Goal: Communication & Community: Answer question/provide support

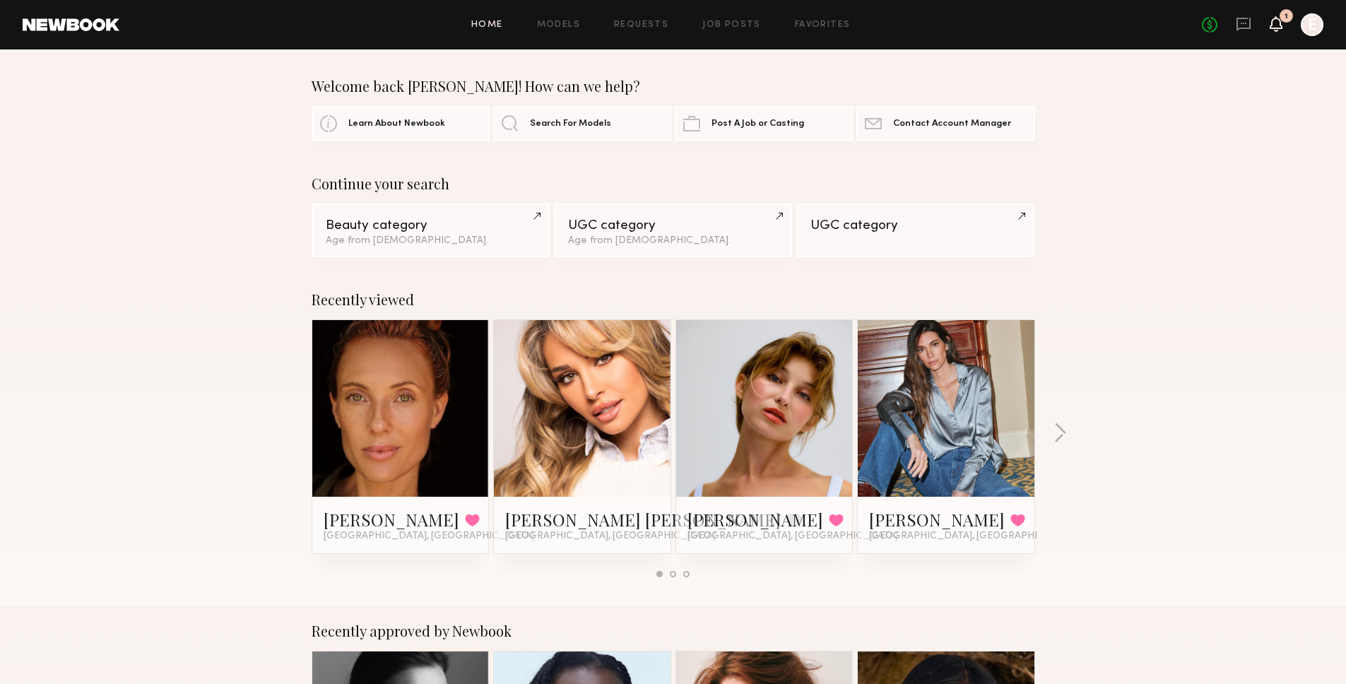
click at [1276, 28] on icon at bounding box center [1275, 23] width 11 height 10
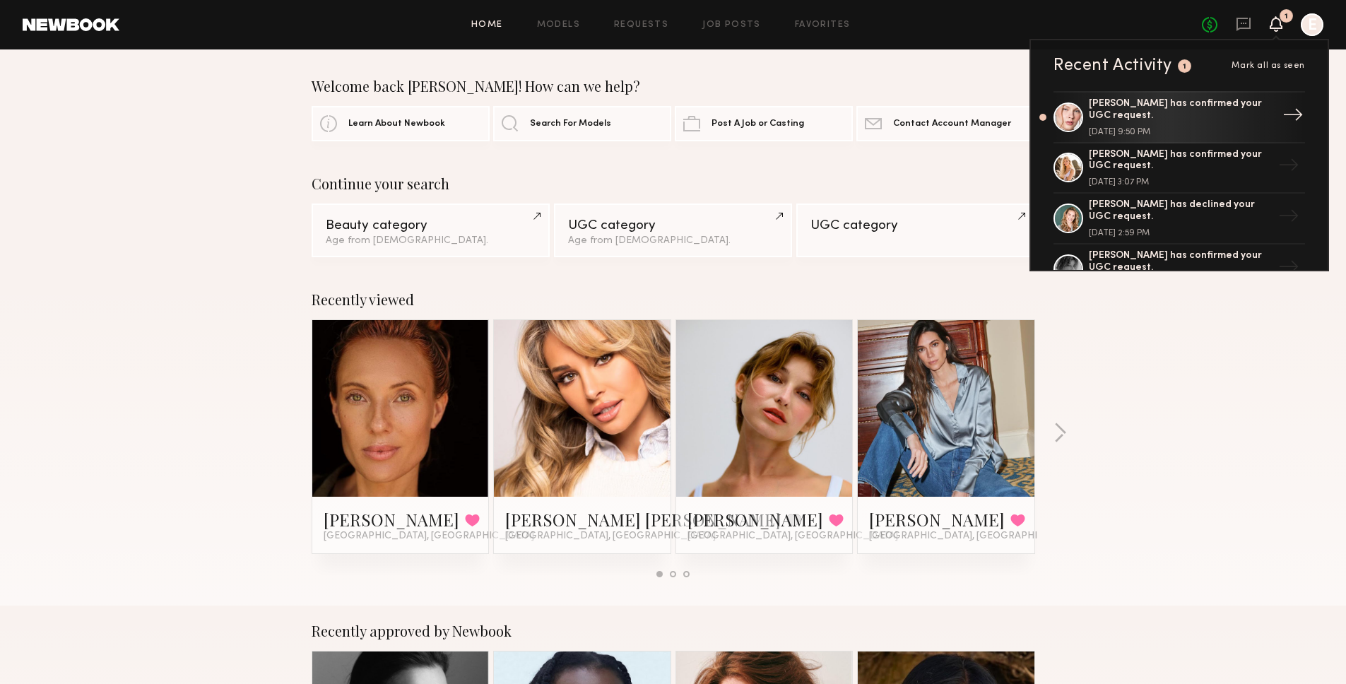
click at [1182, 102] on div "[PERSON_NAME] has confirmed your UGC request." at bounding box center [1181, 110] width 184 height 24
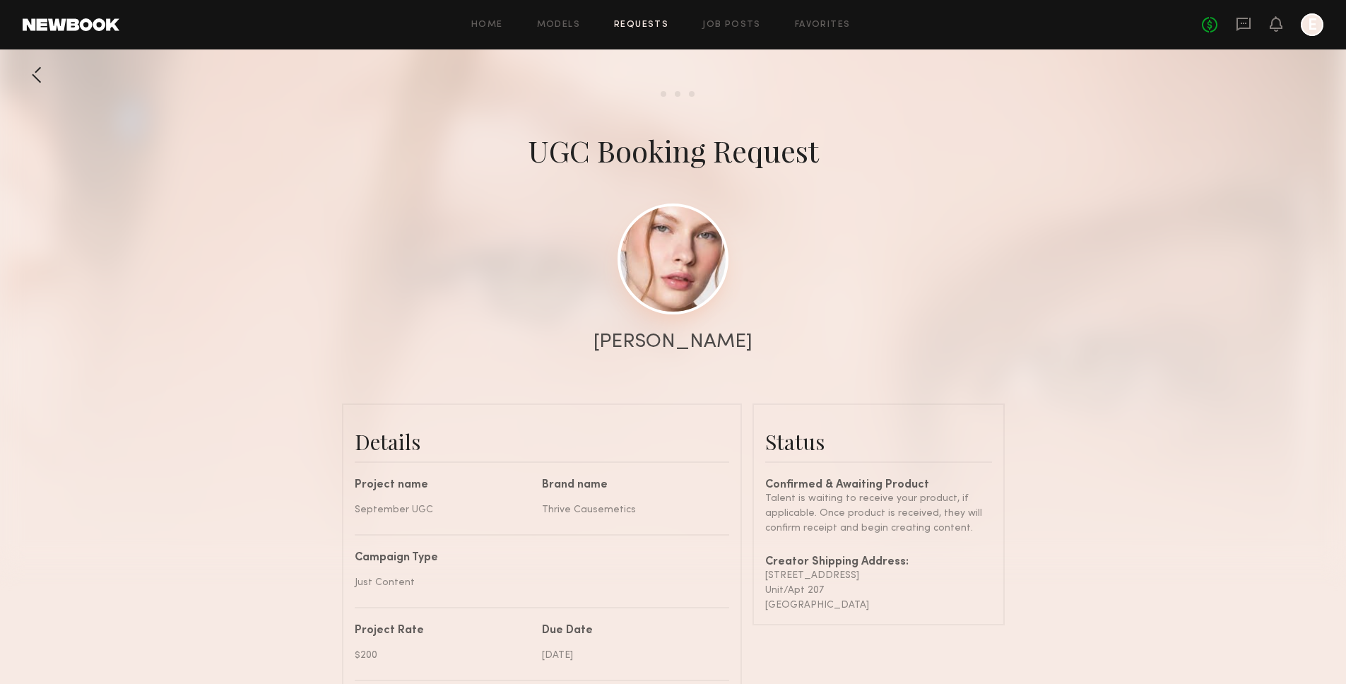
click at [706, 245] on link at bounding box center [672, 258] width 111 height 111
click at [699, 269] on link at bounding box center [672, 258] width 111 height 111
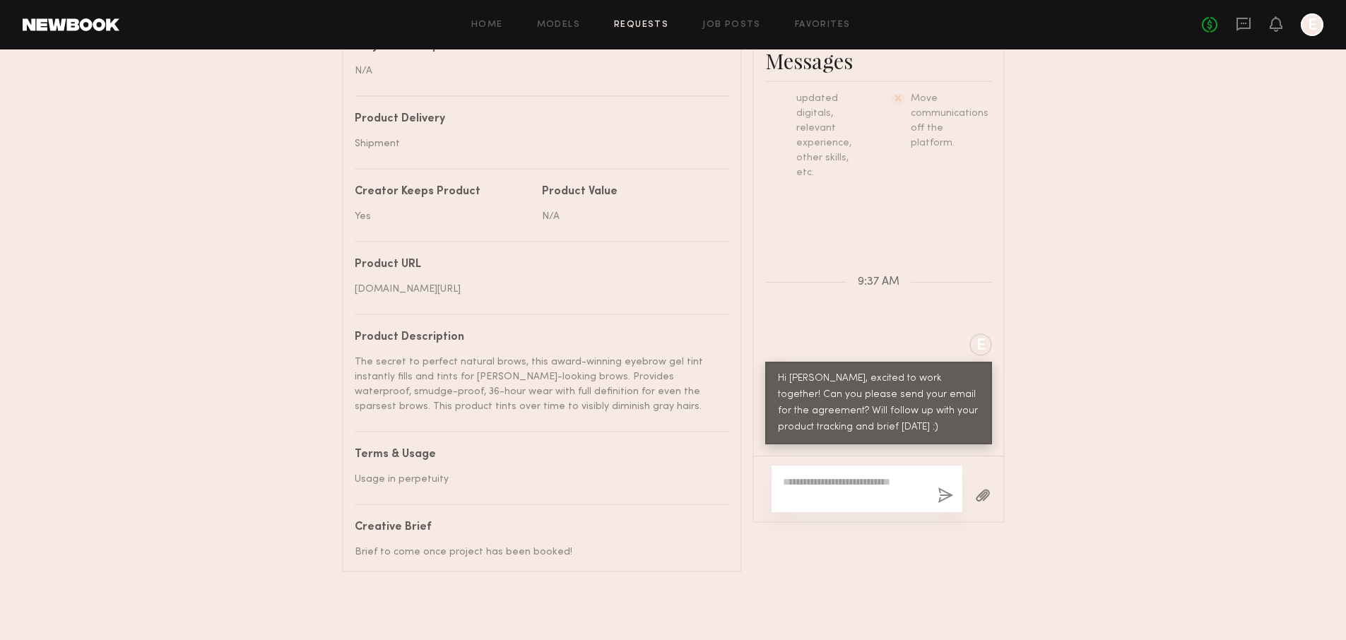
scroll to position [684, 0]
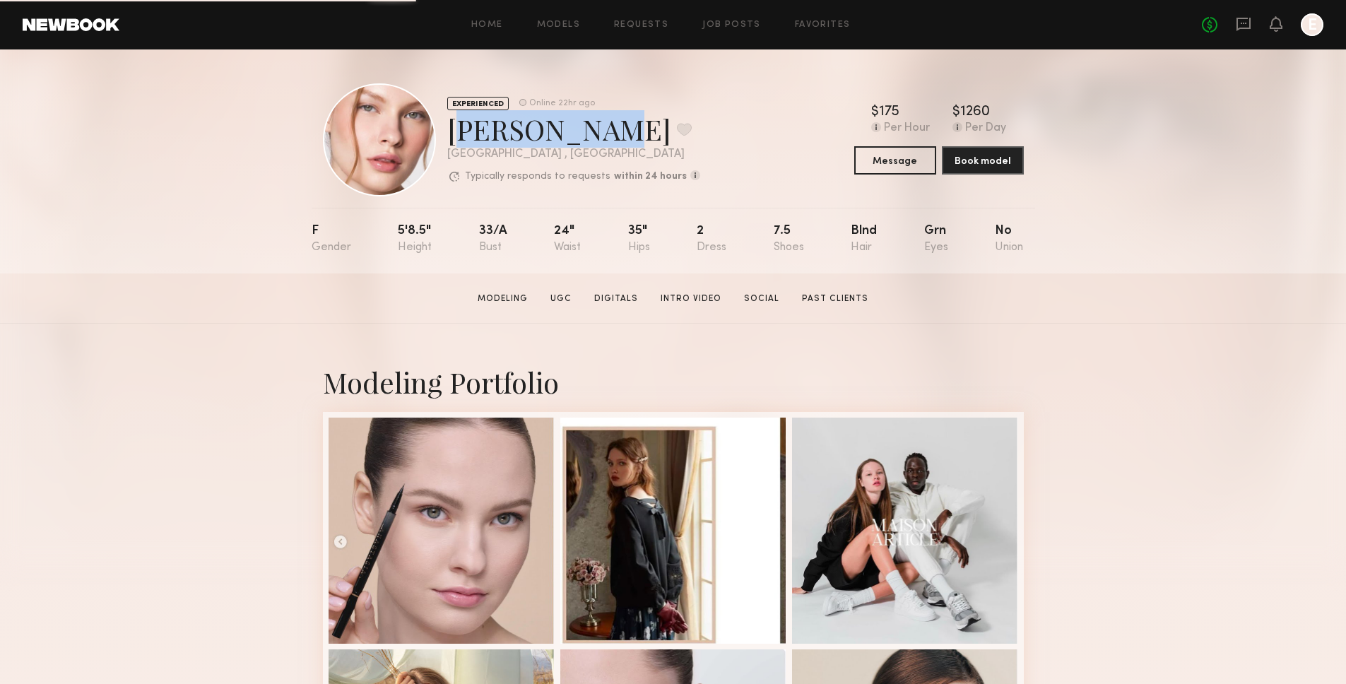
drag, startPoint x: 449, startPoint y: 136, endPoint x: 572, endPoint y: 131, distance: 123.7
click at [572, 131] on div "[PERSON_NAME] Favorite" at bounding box center [573, 128] width 253 height 37
copy div "Anastasiia"
click at [1239, 25] on icon at bounding box center [1243, 24] width 16 height 16
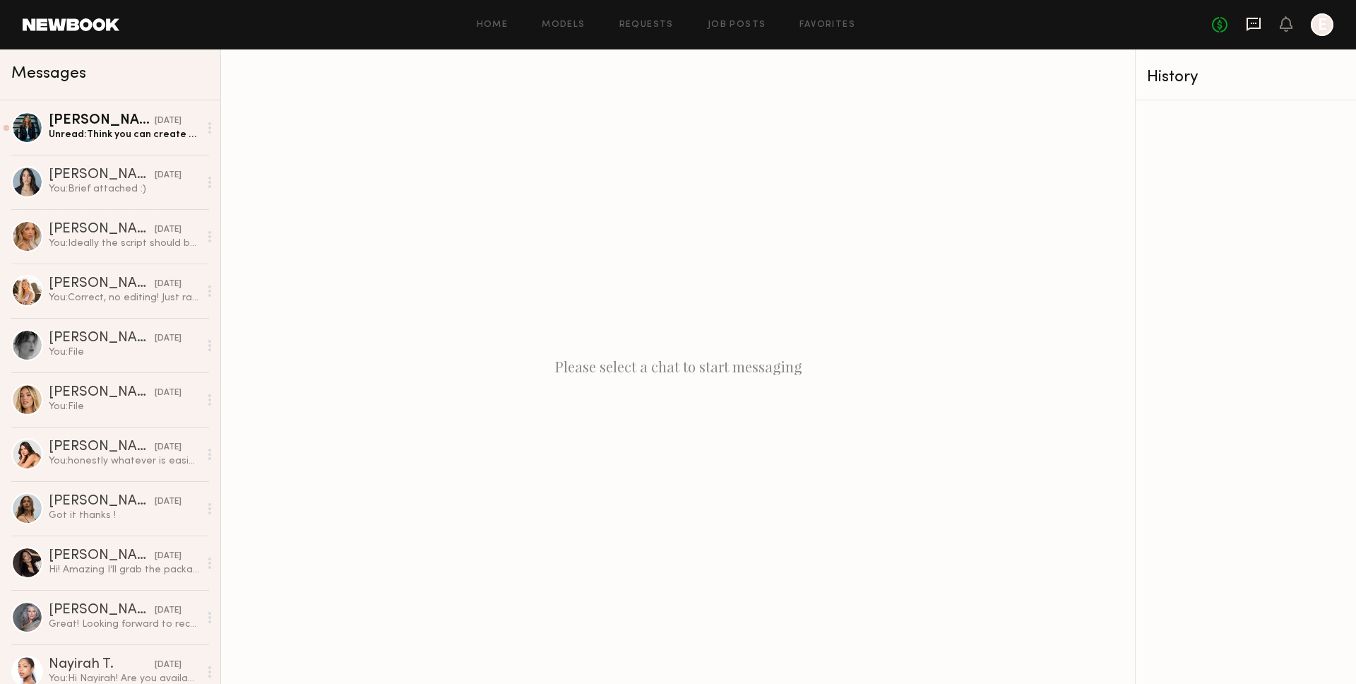
click at [1259, 25] on icon at bounding box center [1254, 24] width 14 height 13
click at [1298, 25] on div "No fees up to $5,000 E" at bounding box center [1272, 24] width 121 height 23
drag, startPoint x: 1290, startPoint y: 28, endPoint x: 1279, endPoint y: 37, distance: 14.5
click at [1290, 28] on icon at bounding box center [1286, 23] width 11 height 10
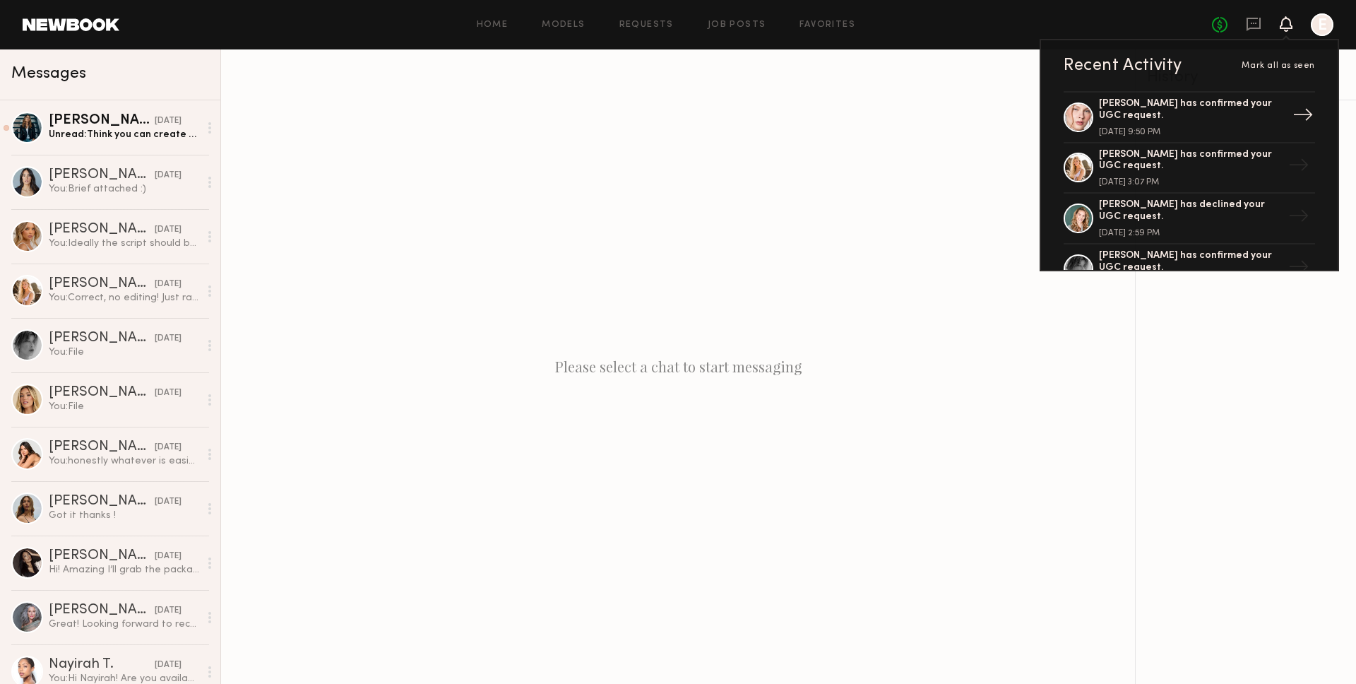
click at [1209, 102] on div "[PERSON_NAME] has confirmed your UGC request." at bounding box center [1191, 110] width 184 height 24
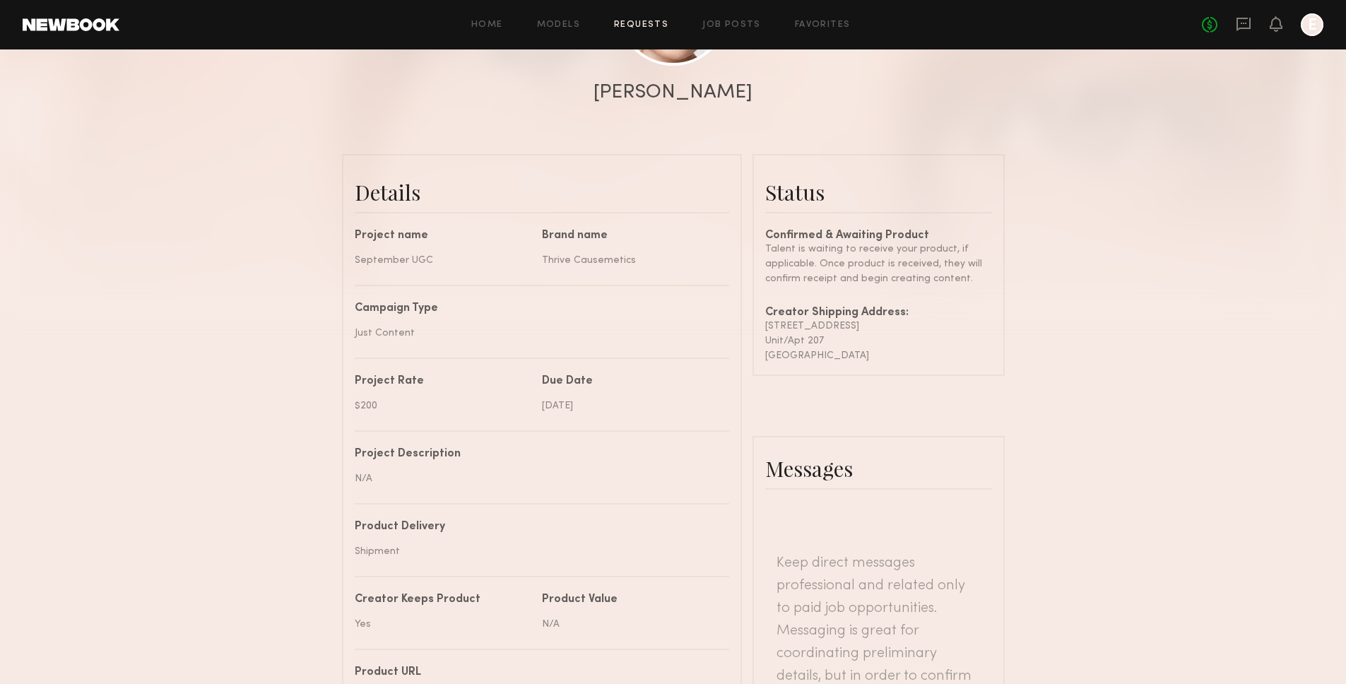
scroll to position [247, 0]
drag, startPoint x: 903, startPoint y: 357, endPoint x: 764, endPoint y: 329, distance: 142.7
click at [764, 329] on common-border "Status Confirmed & Awaiting Product Talent is waiting to receive your product, …" at bounding box center [878, 268] width 252 height 222
copy div "27930 Cabot Road Unit/Apt 207 Laguna Niguel , CA 92677"
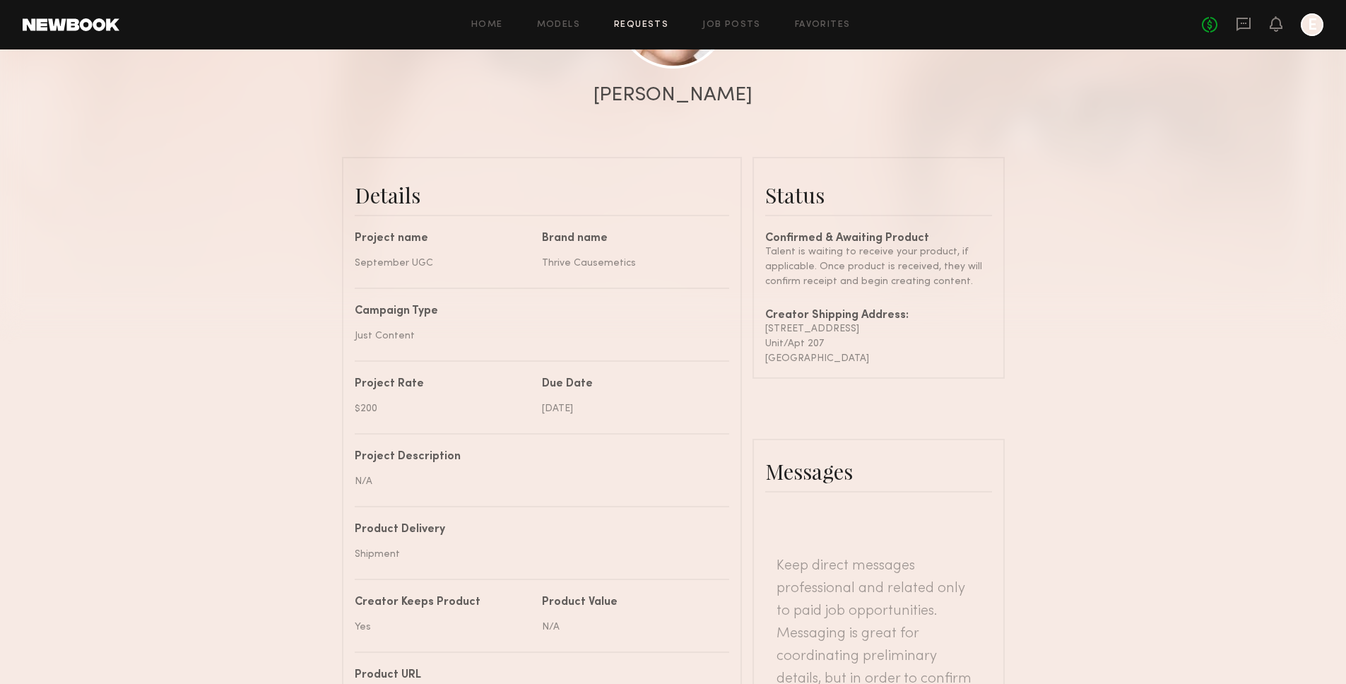
click at [653, 85] on div "[PERSON_NAME]" at bounding box center [672, 95] width 159 height 20
copy div "Anastasiia"
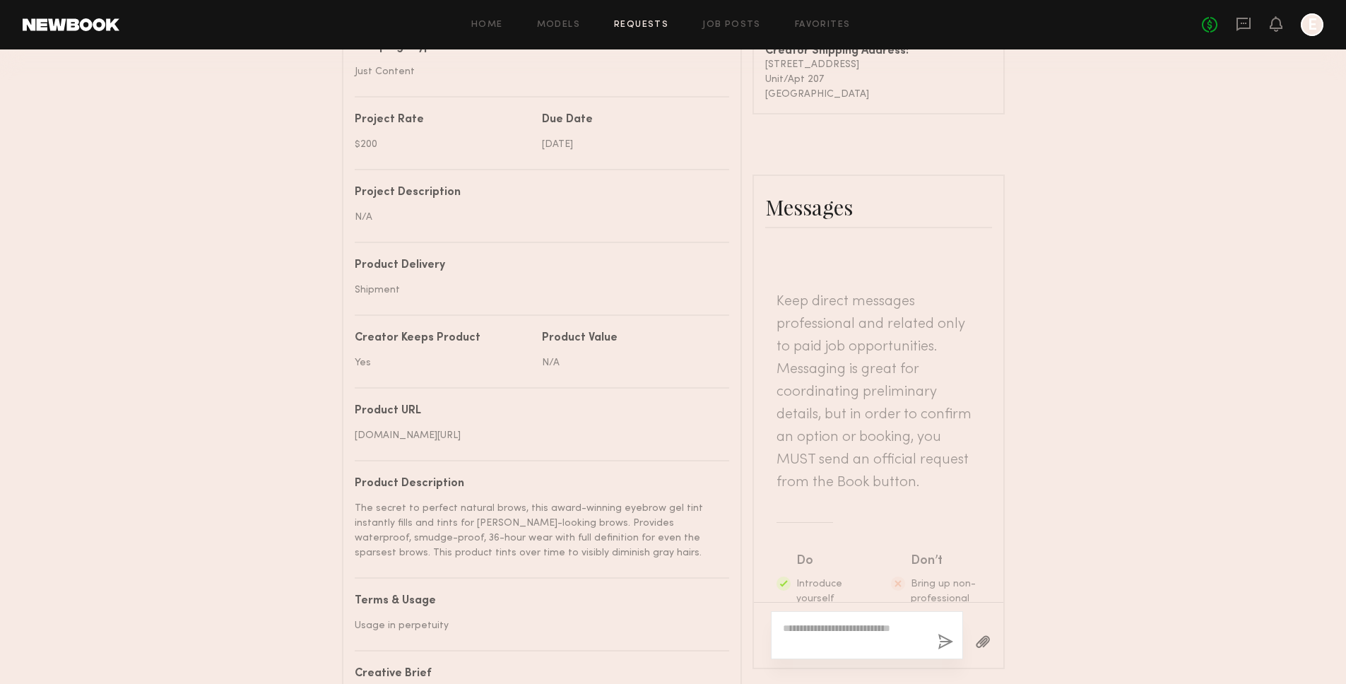
scroll to position [643, 0]
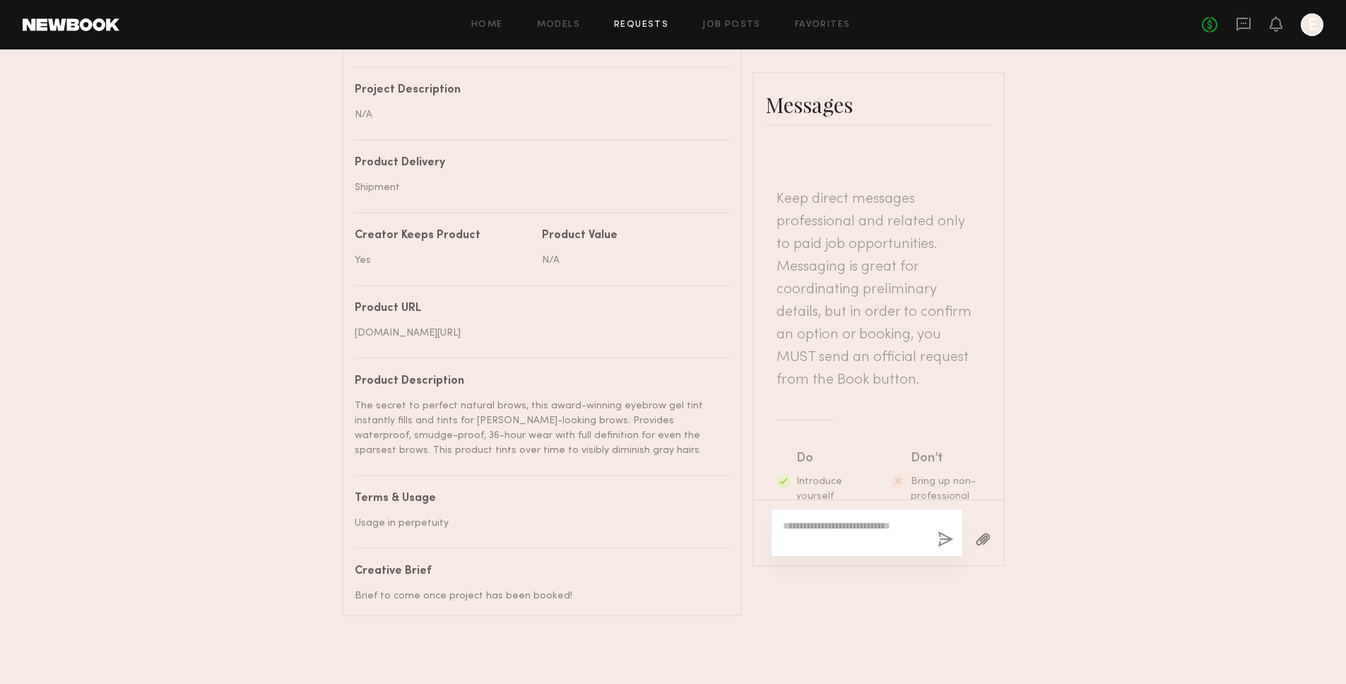
click at [885, 518] on textarea at bounding box center [854, 532] width 143 height 28
paste textarea "**********"
click at [791, 533] on textarea "**********" at bounding box center [854, 540] width 143 height 14
click at [911, 537] on div "**********" at bounding box center [867, 540] width 192 height 34
click at [902, 533] on textarea "**********" at bounding box center [854, 540] width 143 height 14
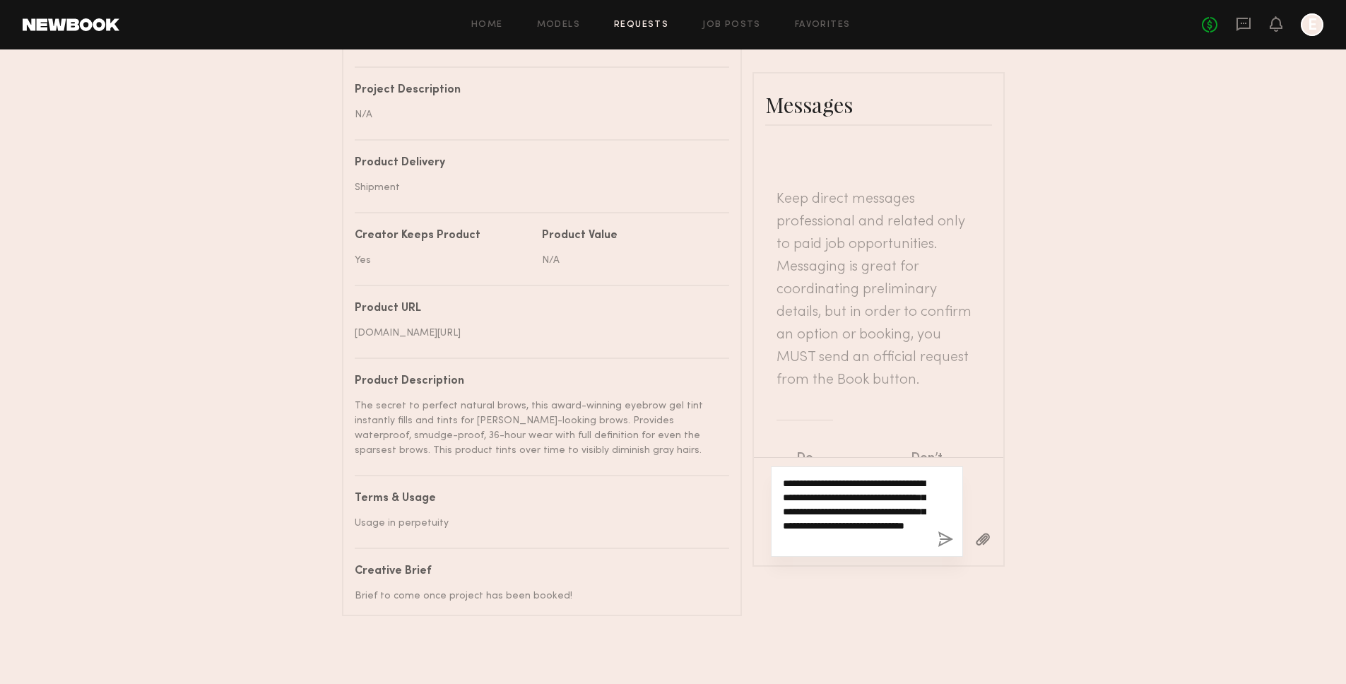
type textarea "**********"
click at [947, 531] on button "button" at bounding box center [945, 540] width 16 height 18
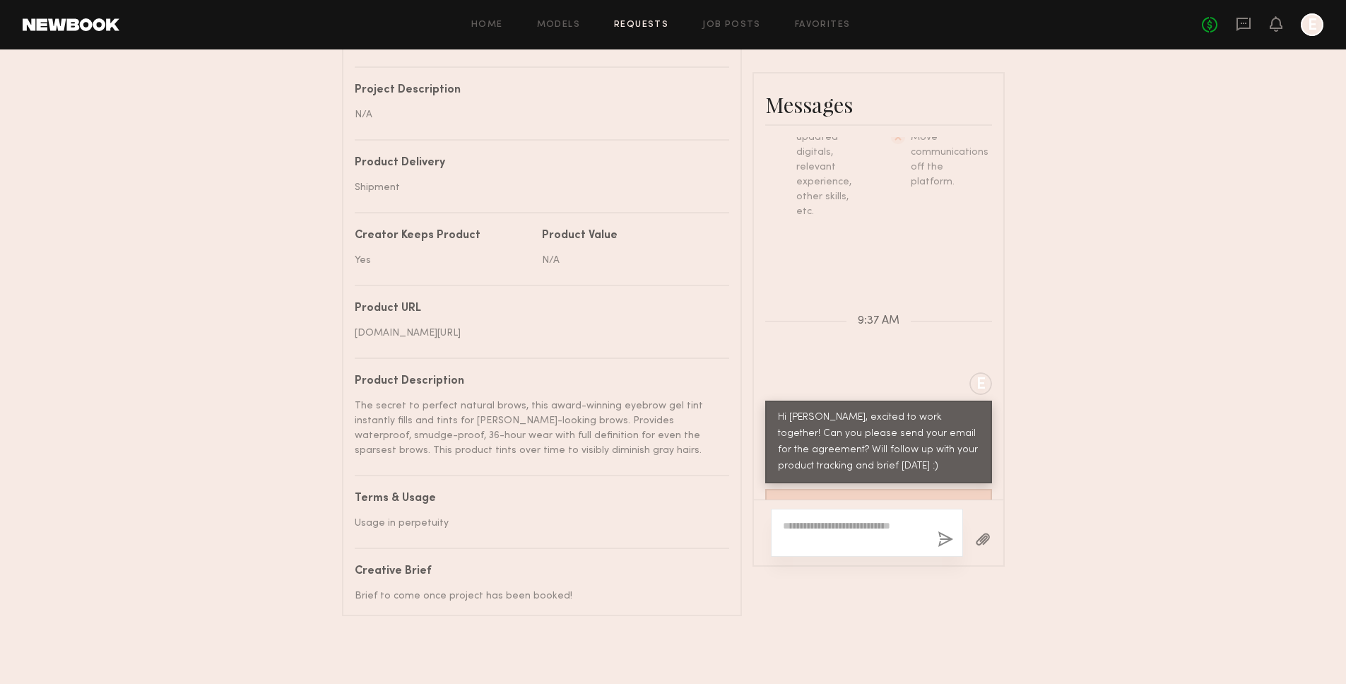
scroll to position [640, 0]
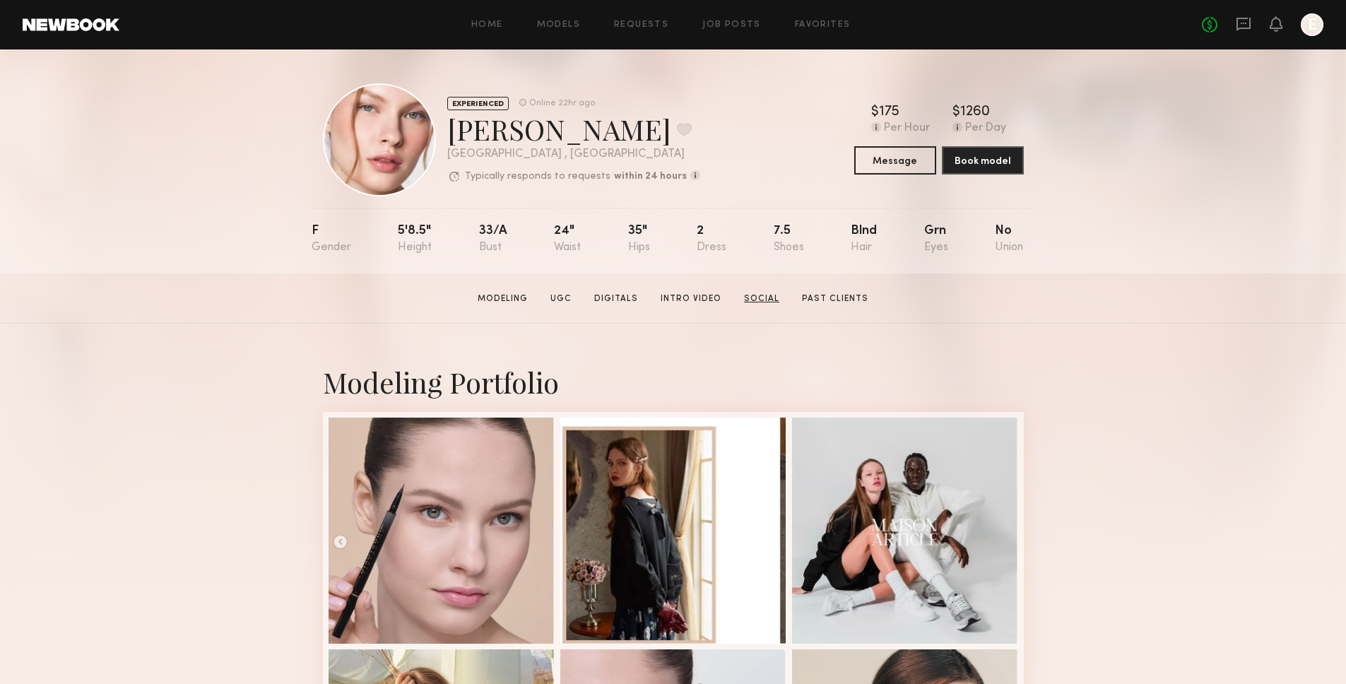
click at [762, 295] on link "Social" at bounding box center [761, 298] width 47 height 13
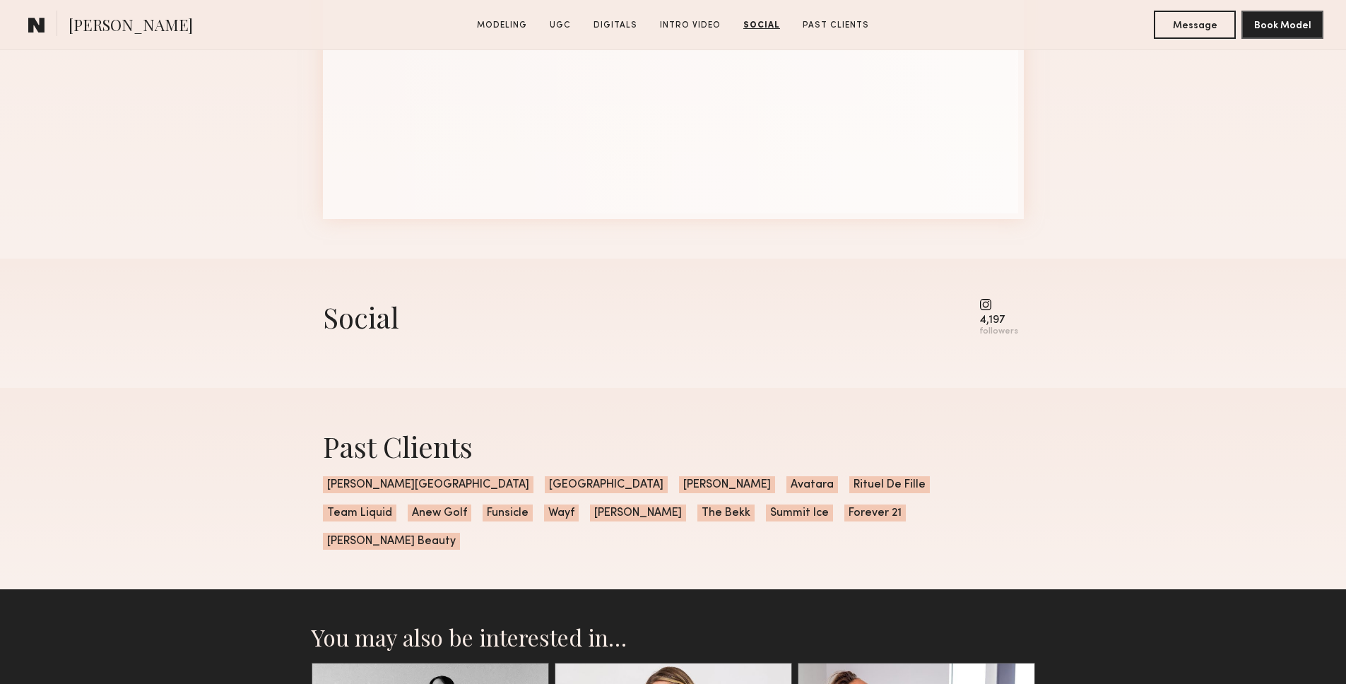
scroll to position [4064, 0]
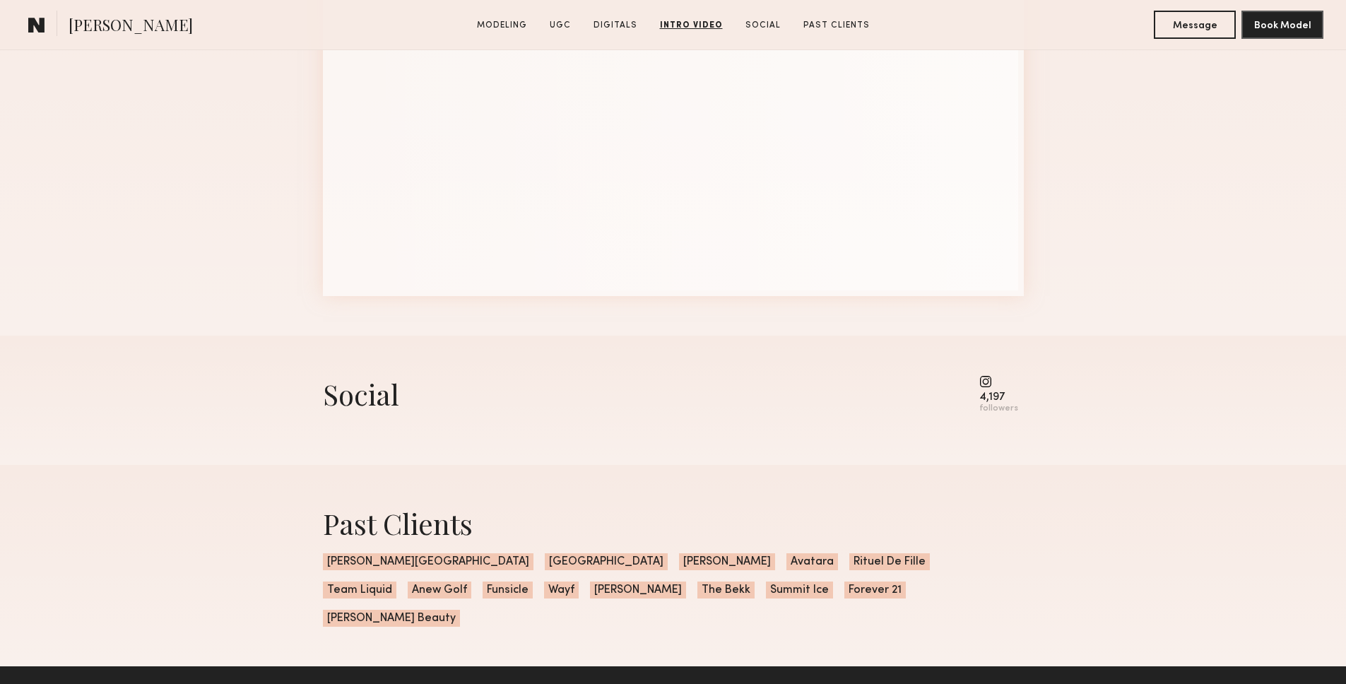
click at [983, 381] on common-icon at bounding box center [998, 381] width 39 height 13
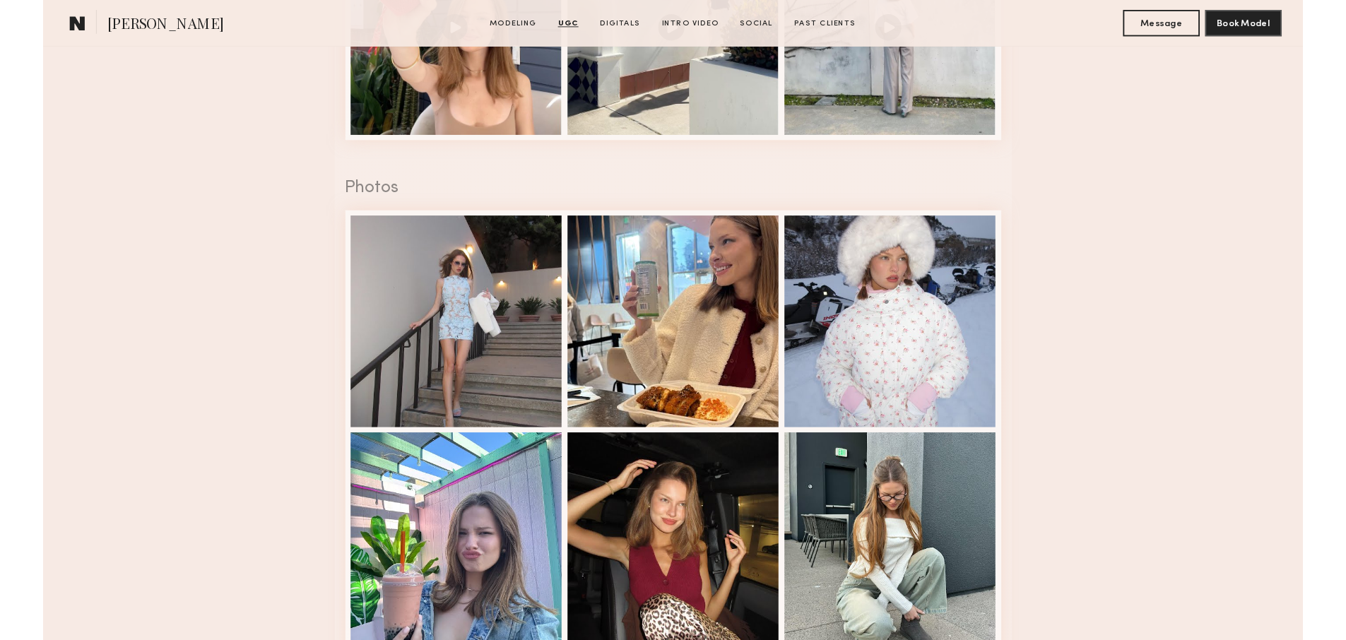
scroll to position [2098, 0]
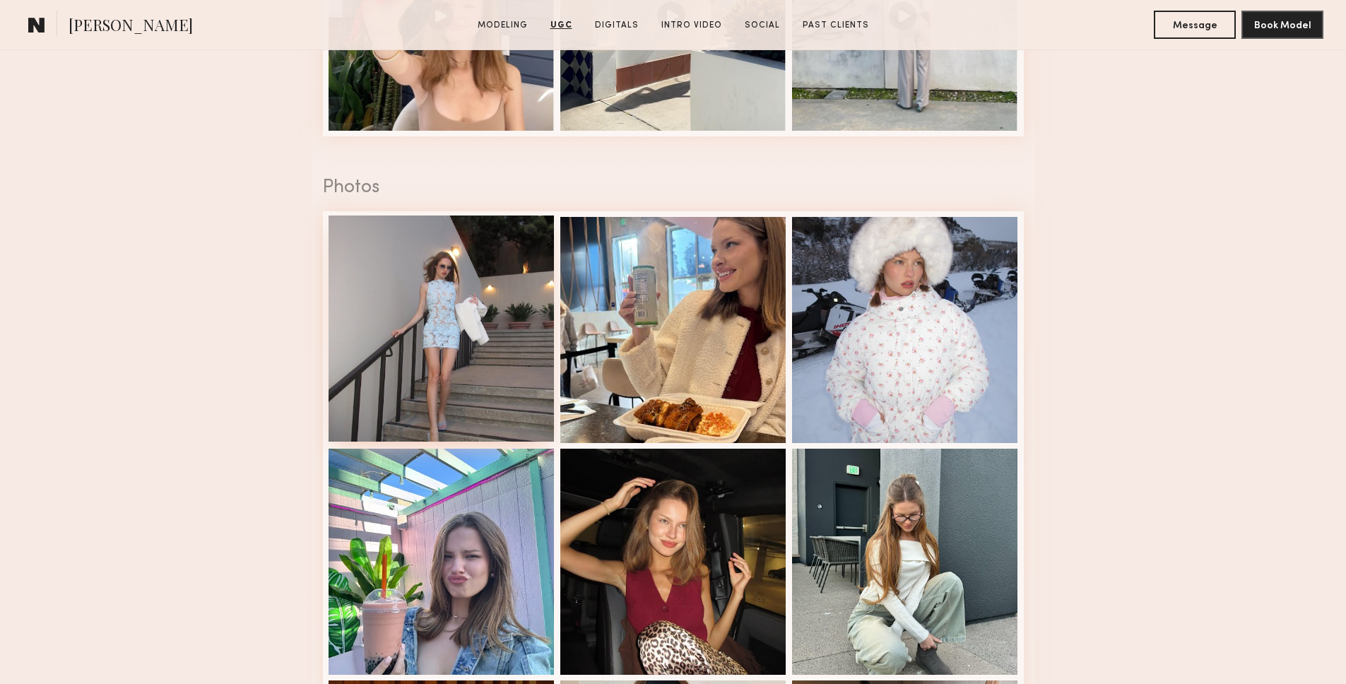
click at [499, 396] on div at bounding box center [441, 328] width 226 height 226
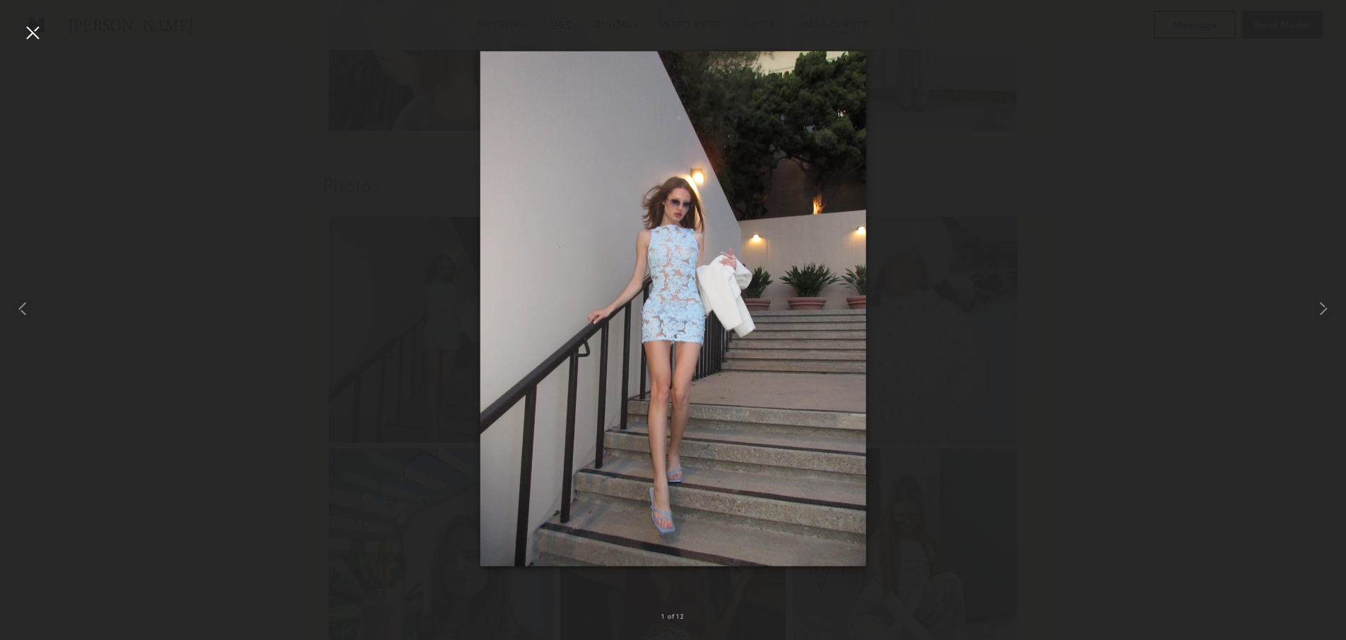
click at [32, 26] on div at bounding box center [32, 32] width 23 height 23
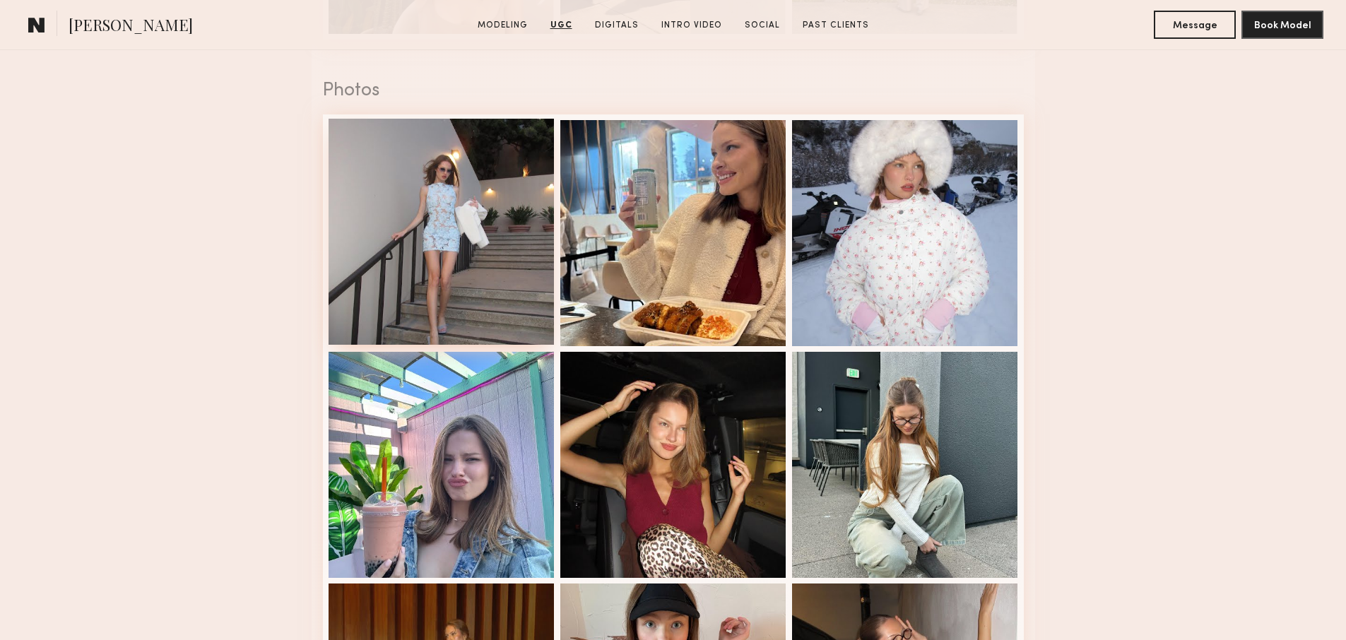
scroll to position [2211, 0]
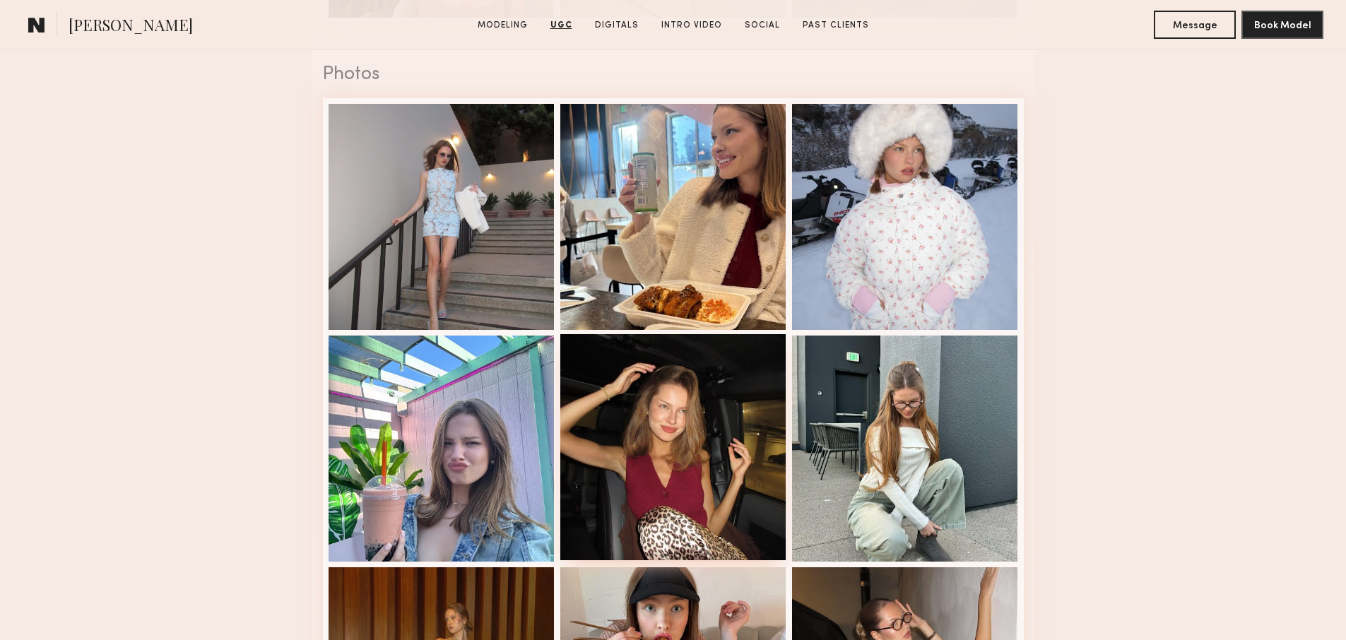
click at [636, 396] on div at bounding box center [673, 447] width 226 height 226
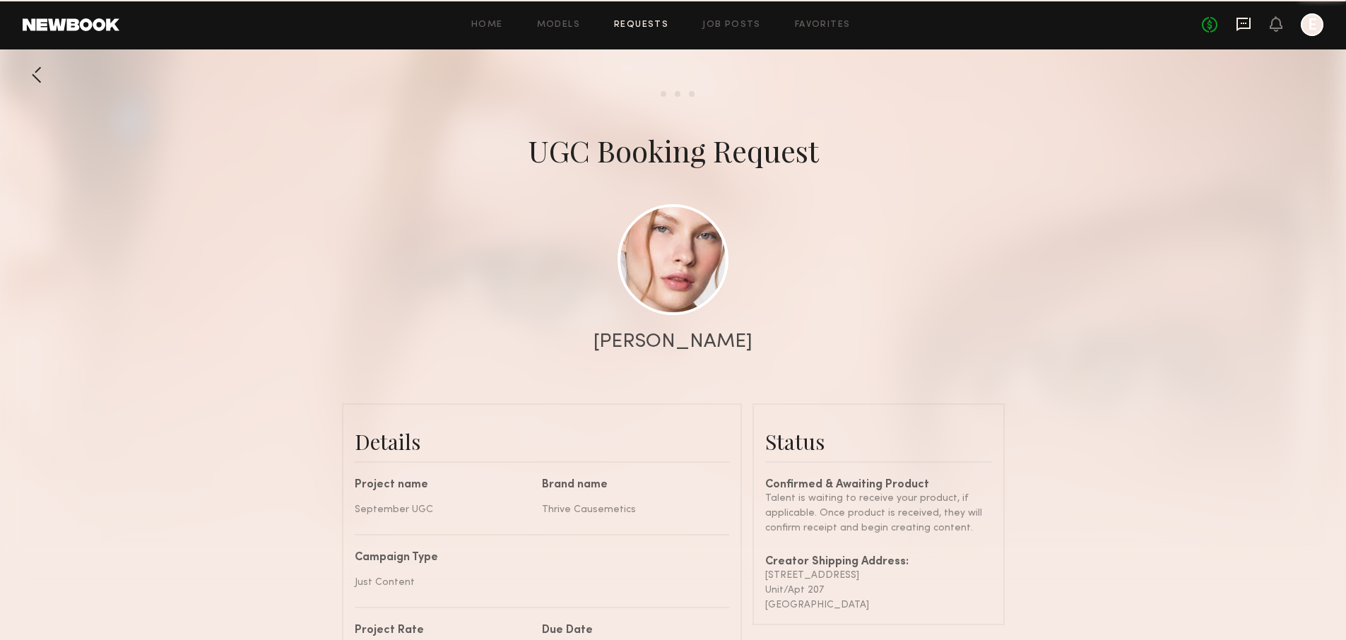
click at [1238, 18] on icon at bounding box center [1243, 24] width 14 height 13
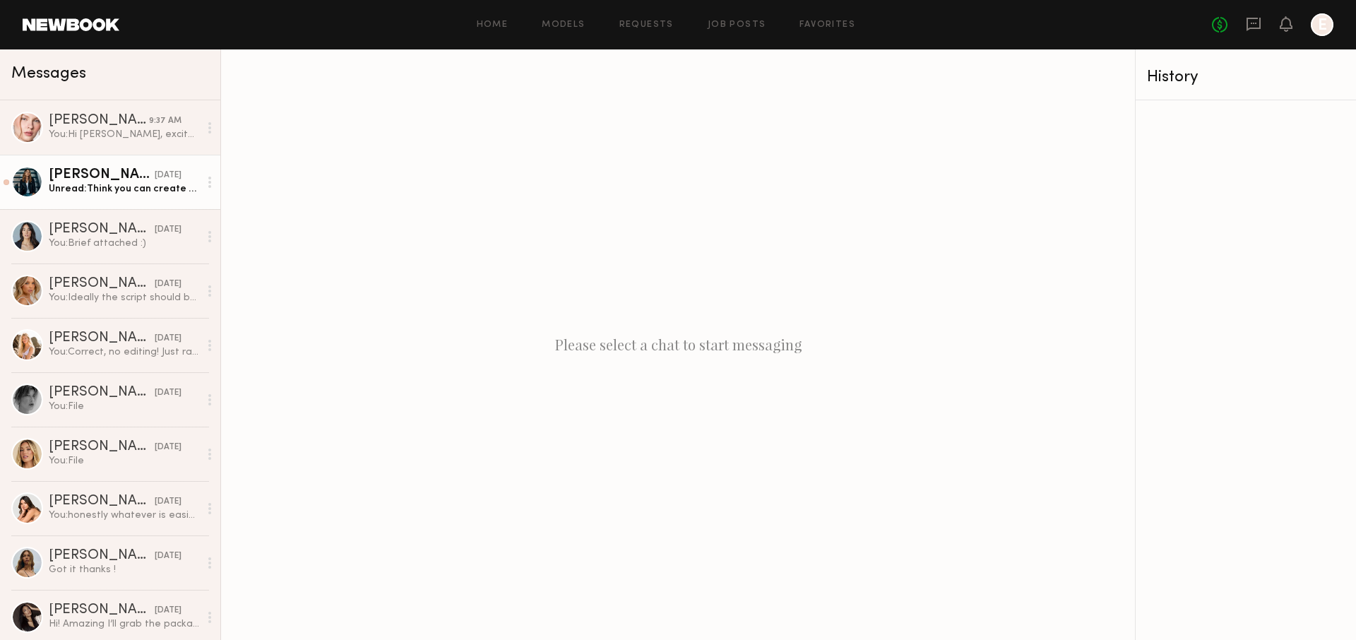
click at [108, 186] on div "Unread: Think you can create an ad?" at bounding box center [124, 188] width 150 height 13
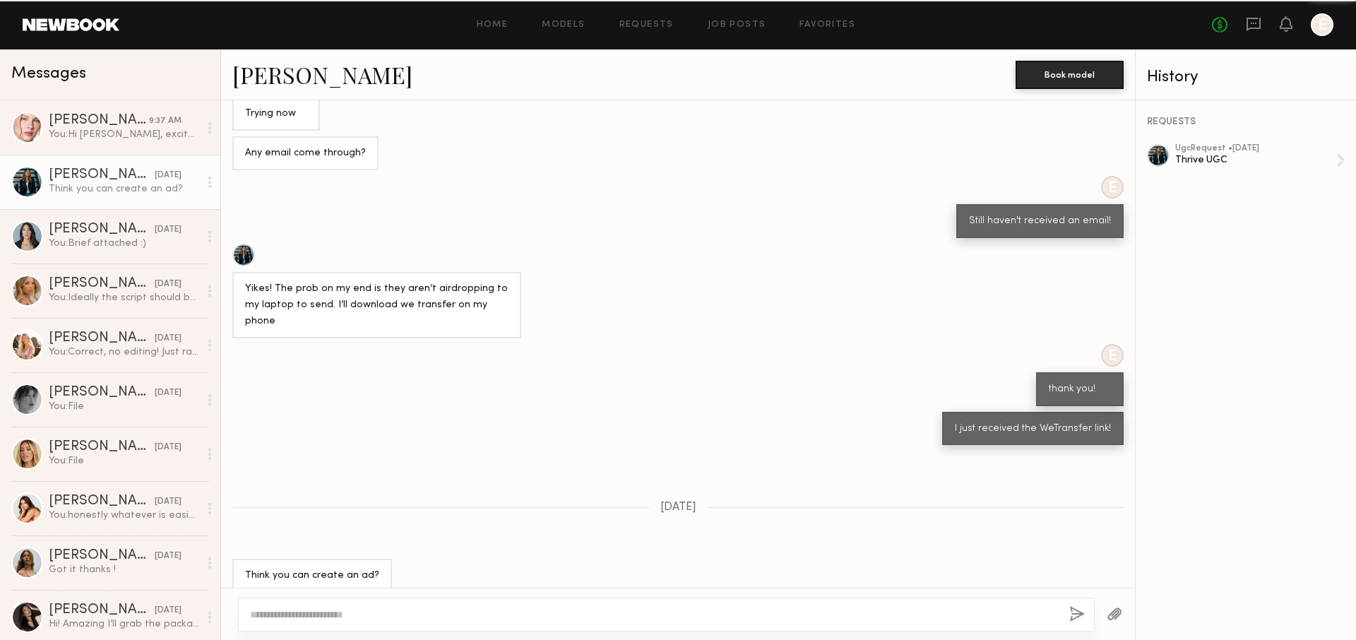
scroll to position [427, 0]
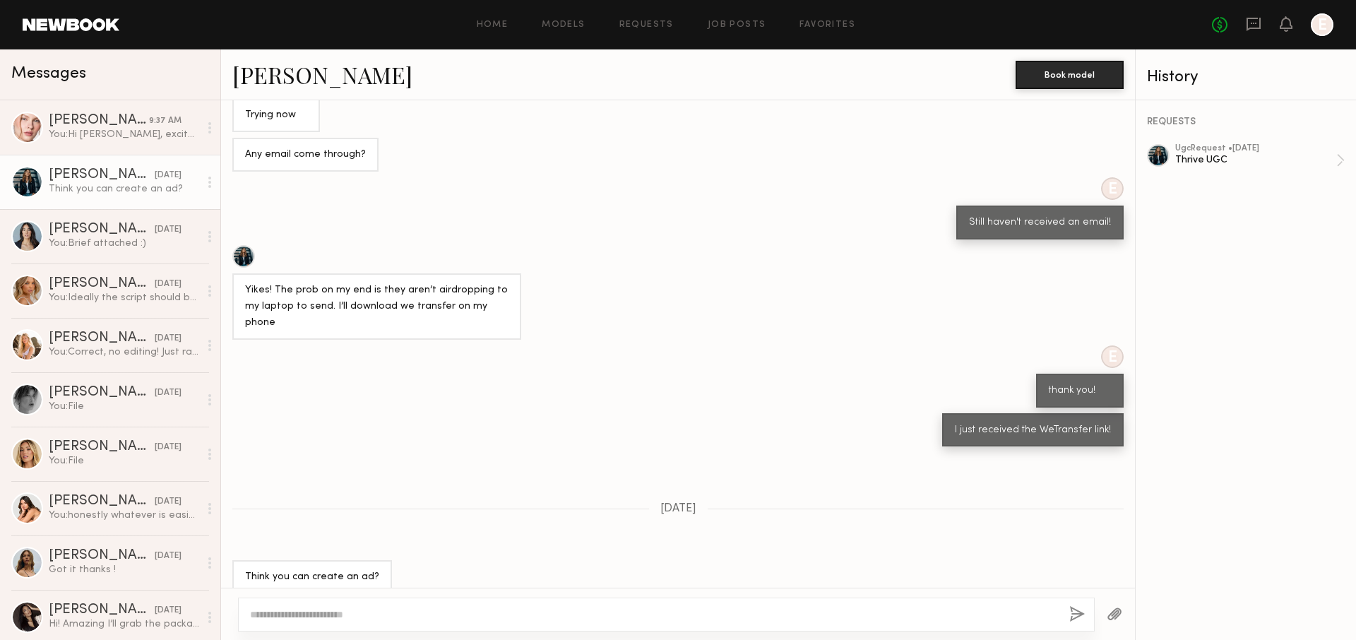
click at [674, 610] on textarea at bounding box center [654, 614] width 808 height 14
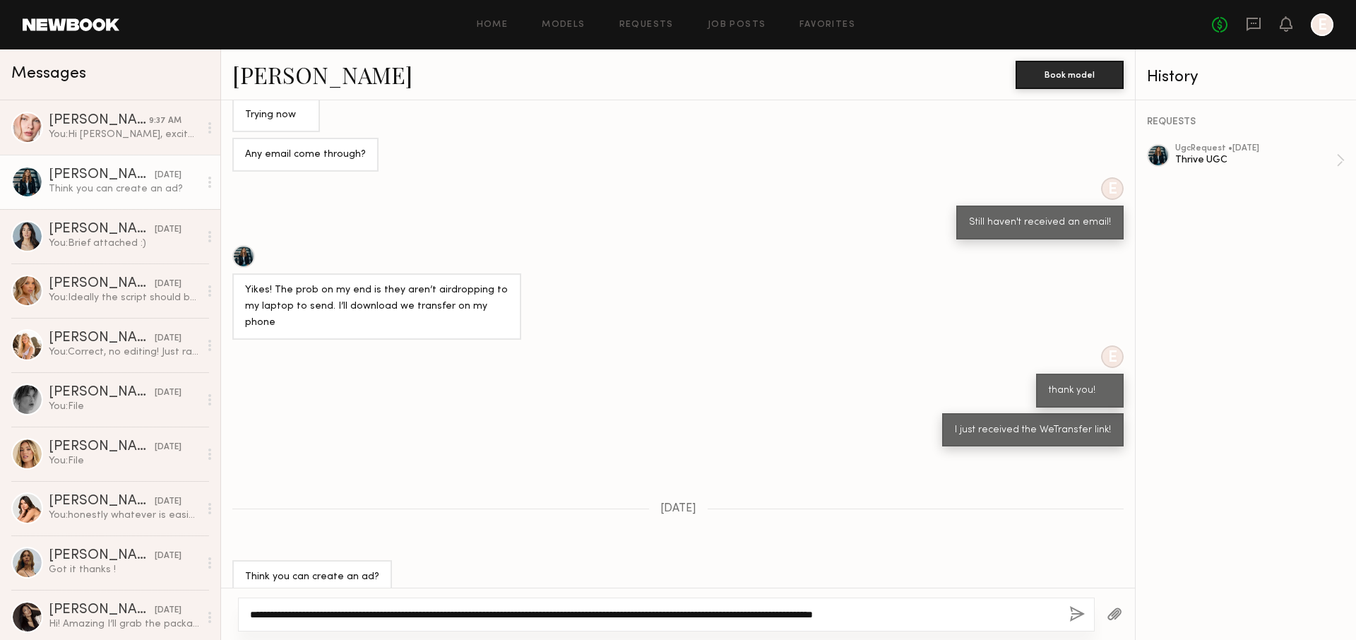
type textarea "**********"
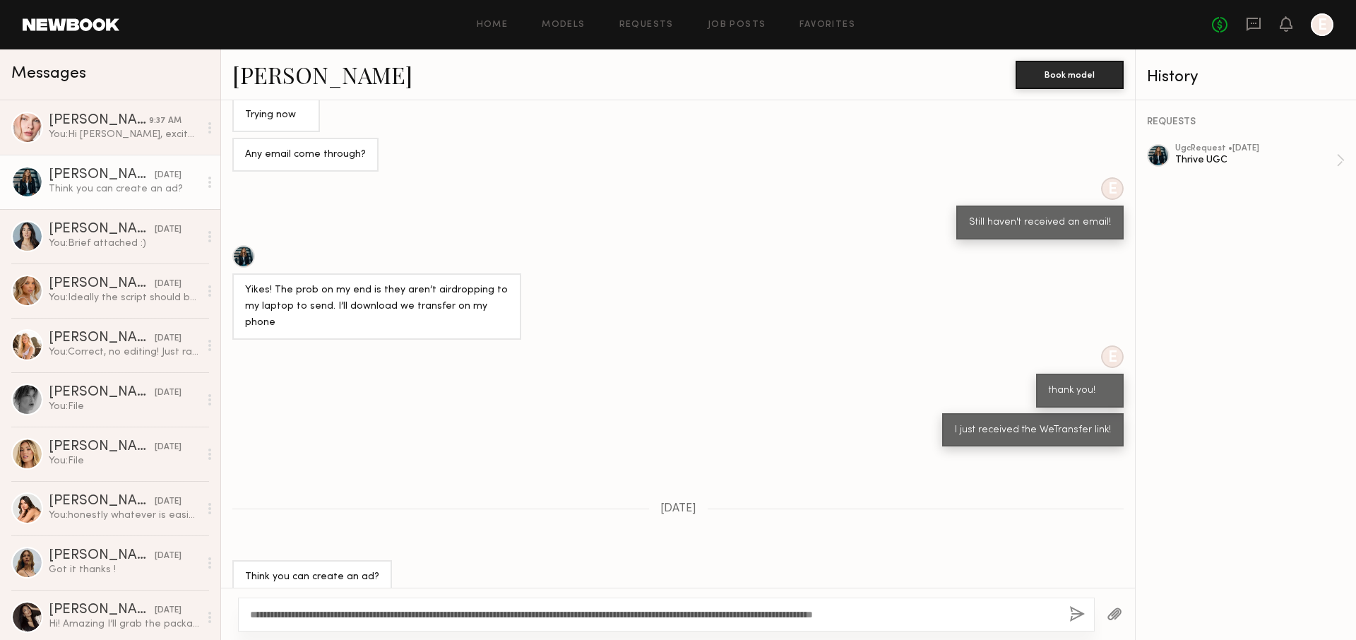
click at [1072, 619] on button "button" at bounding box center [1077, 615] width 16 height 18
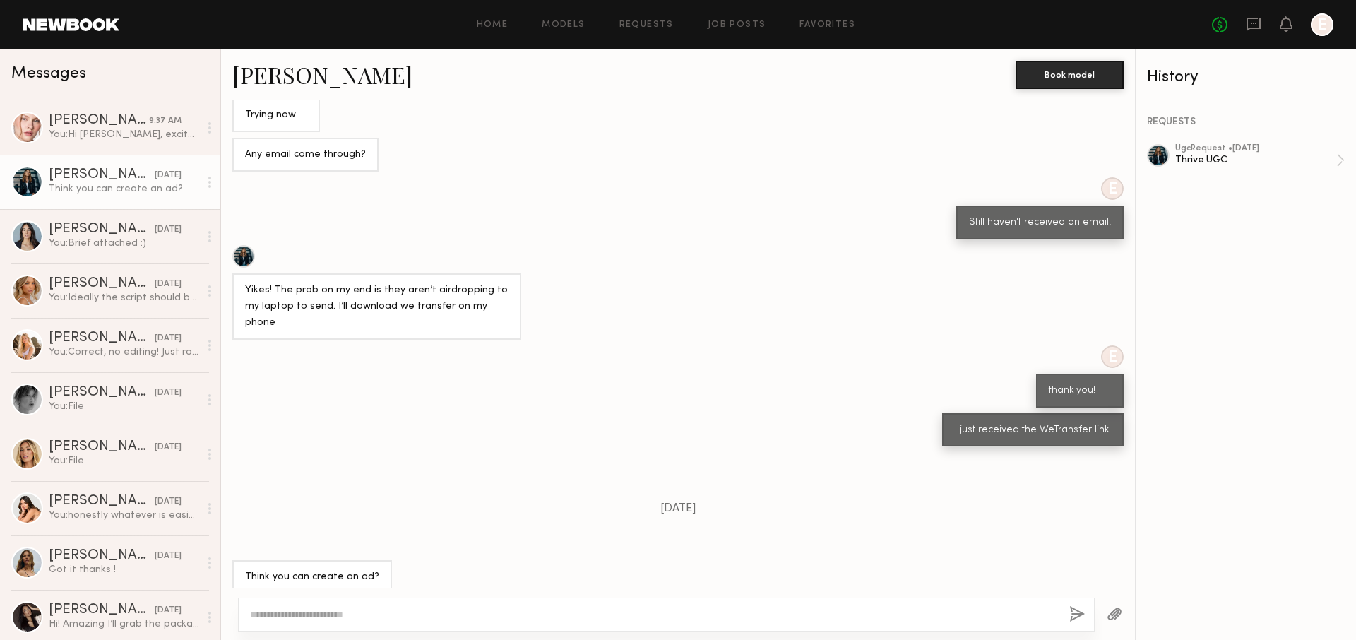
scroll to position [742, 0]
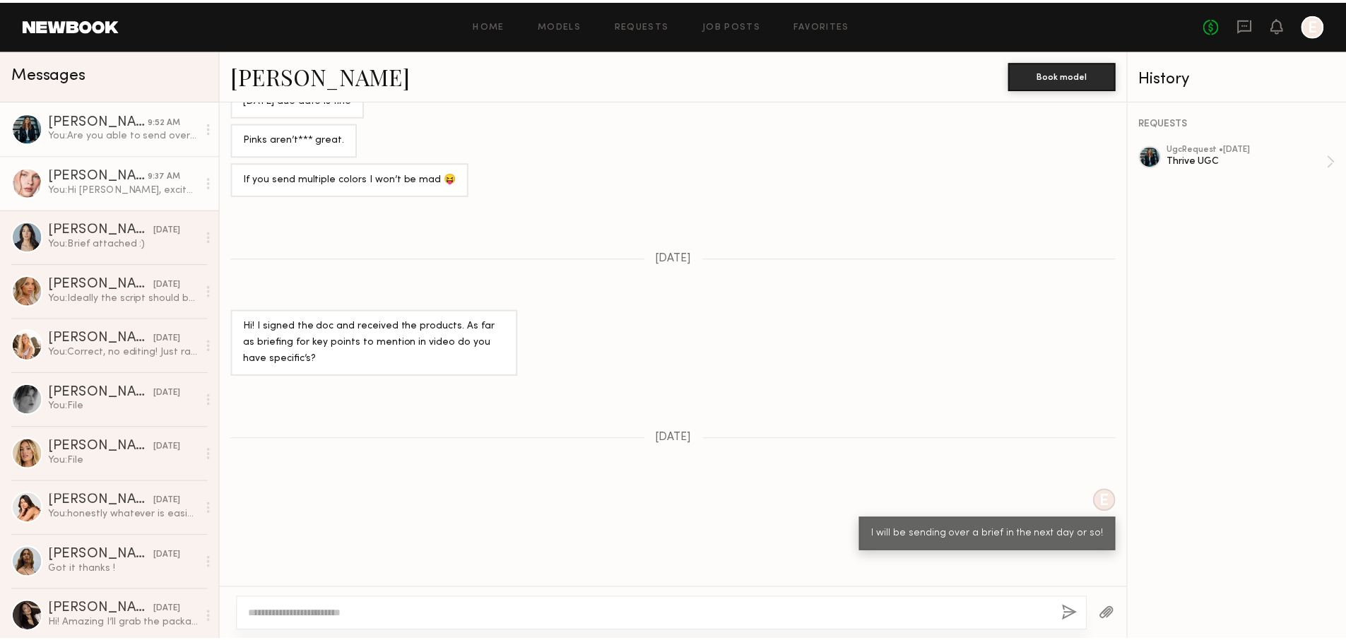
scroll to position [2424, 0]
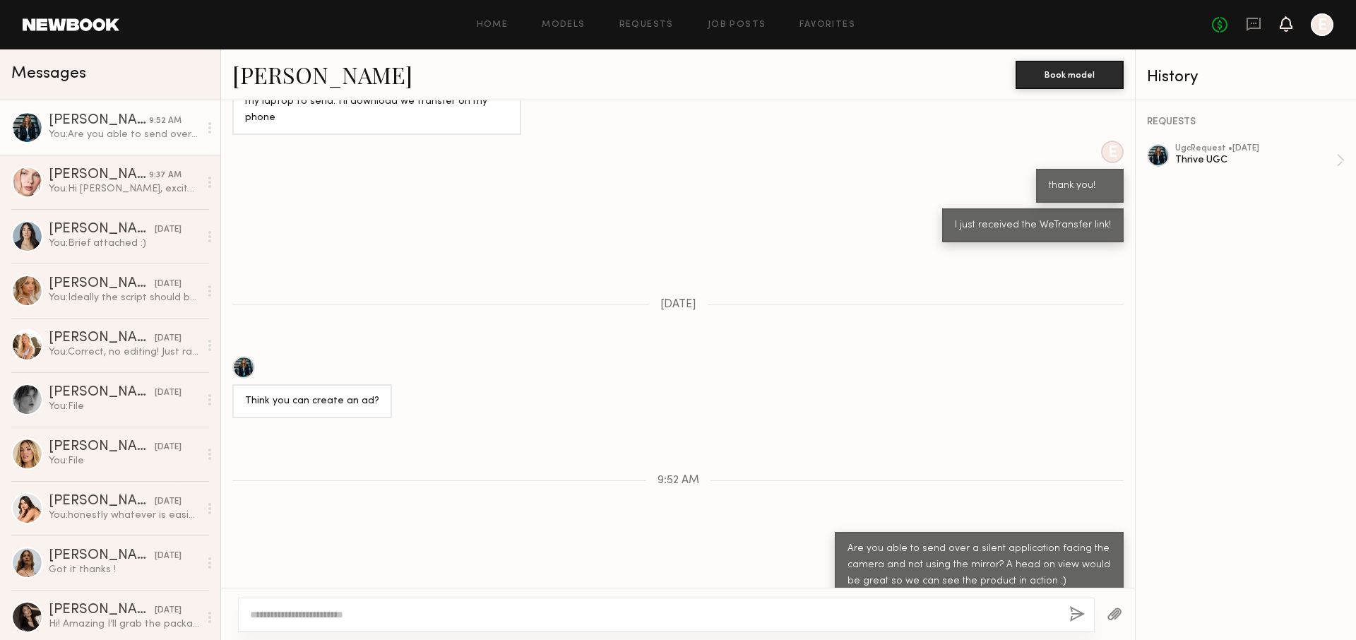
click at [1285, 21] on icon at bounding box center [1286, 23] width 11 height 10
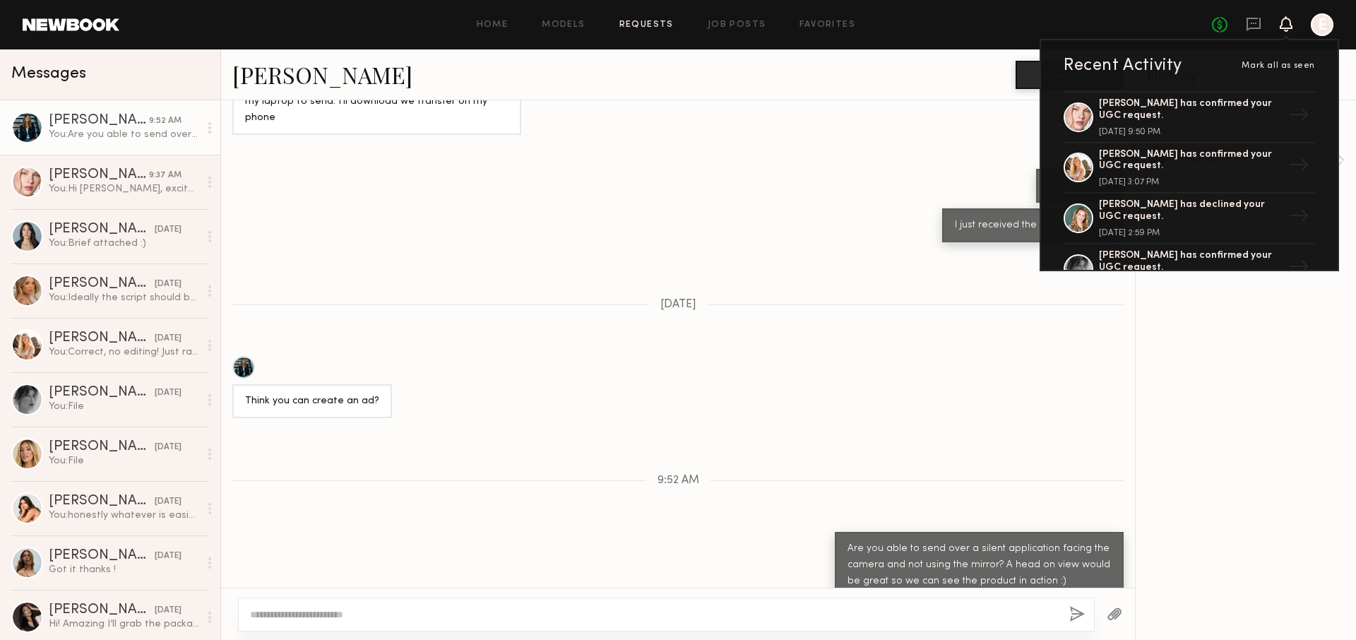
click at [646, 21] on link "Requests" at bounding box center [647, 24] width 54 height 9
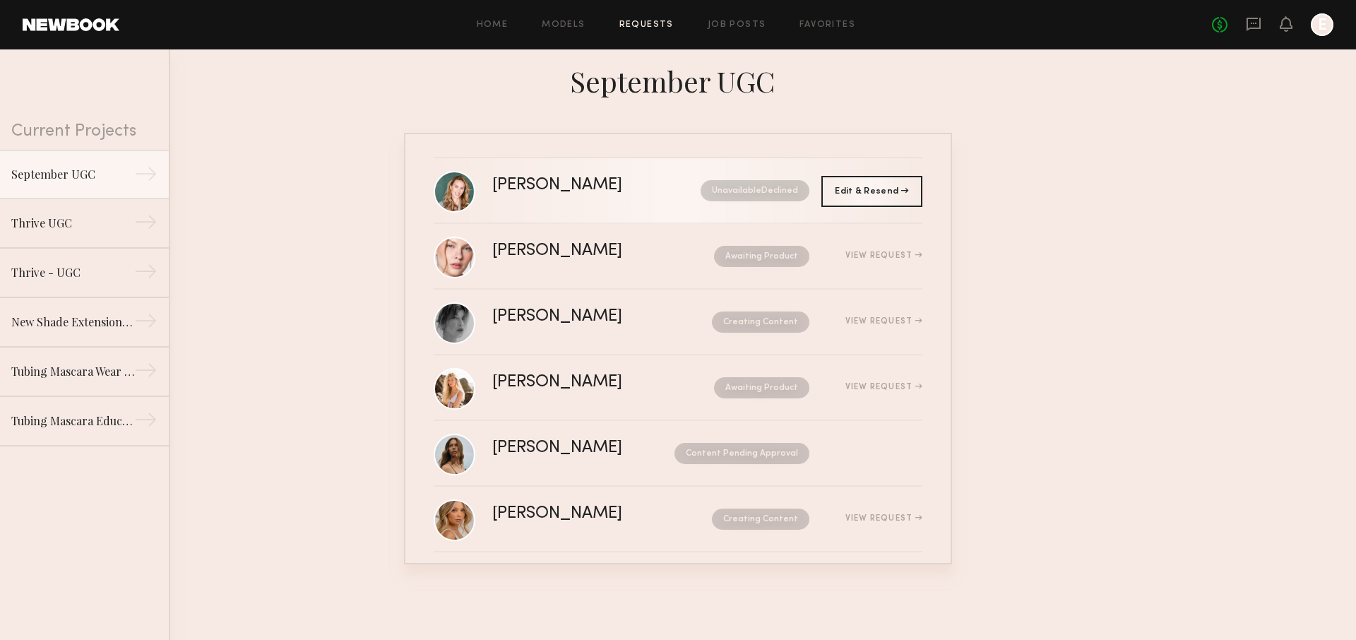
click at [620, 174] on link "[PERSON_NAME] Unavailable Declined" at bounding box center [678, 191] width 489 height 66
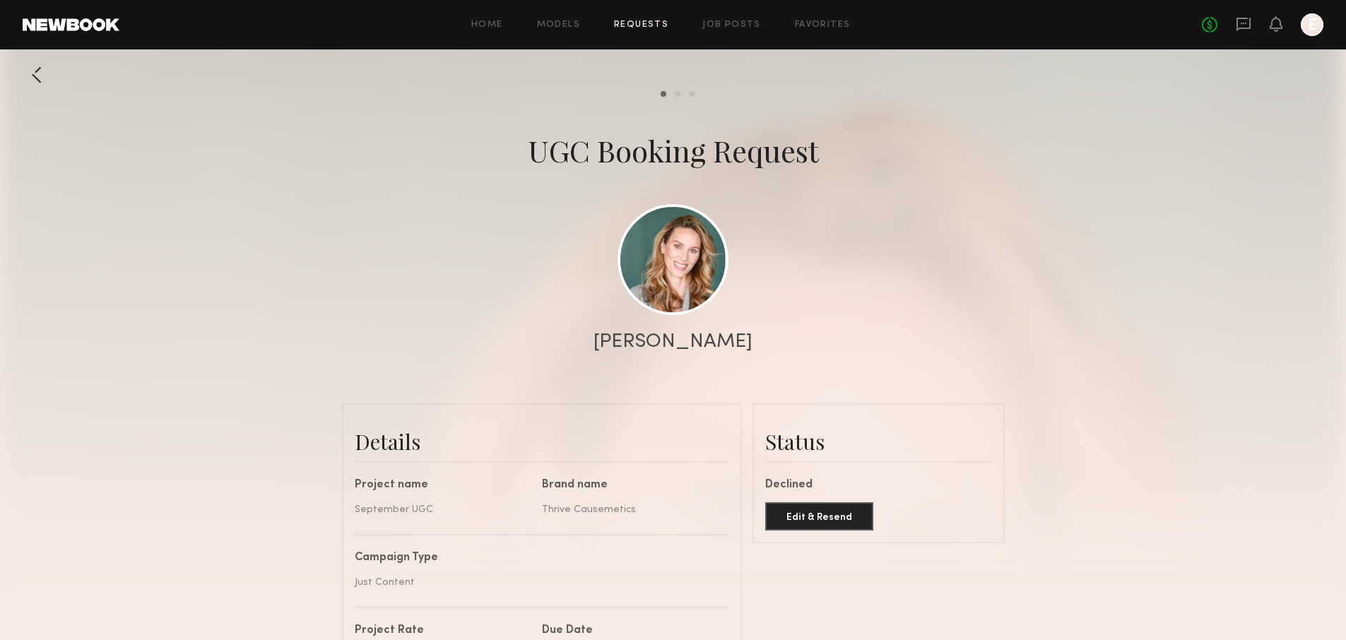
click at [41, 91] on div "Send request Model response Review content" at bounding box center [673, 94] width 1346 height 6
click at [40, 85] on div at bounding box center [37, 75] width 28 height 28
